Goal: Transaction & Acquisition: Book appointment/travel/reservation

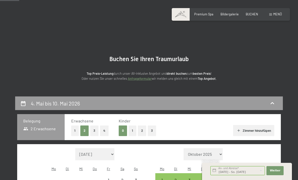
select select "[DATE]"
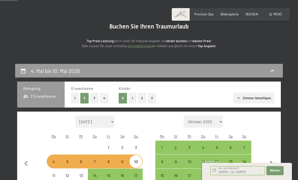
scroll to position [30, 0]
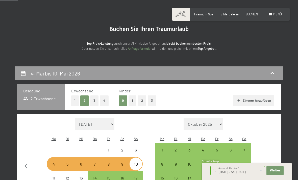
click at [257, 100] on button "Zimmer hinzufügen" at bounding box center [253, 100] width 41 height 11
select select "[DATE]"
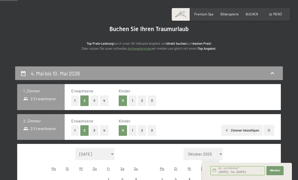
select select "[DATE]"
click at [56, 100] on div "1. [PERSON_NAME] 2 Erwachsene" at bounding box center [40, 97] width 47 height 26
click at [75, 100] on button "1" at bounding box center [75, 100] width 8 height 10
select select "[DATE]"
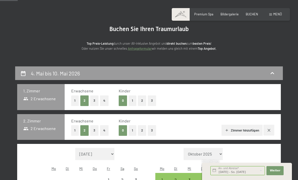
select select "[DATE]"
click at [75, 130] on button "1" at bounding box center [75, 130] width 8 height 10
select select "[DATE]"
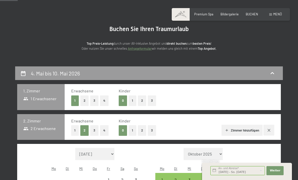
select select "[DATE]"
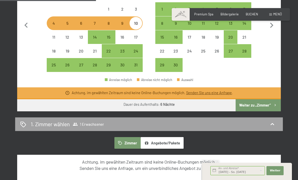
scroll to position [177, 0]
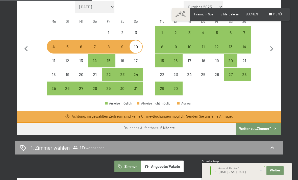
click at [277, 124] on button "Weiter zu „Zimmer“" at bounding box center [258, 129] width 45 height 12
select select "[DATE]"
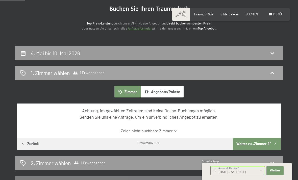
scroll to position [0, 0]
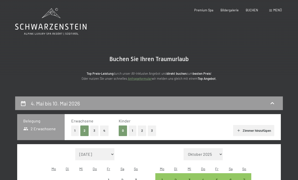
select select "[DATE]"
